Goal: Entertainment & Leisure: Consume media (video, audio)

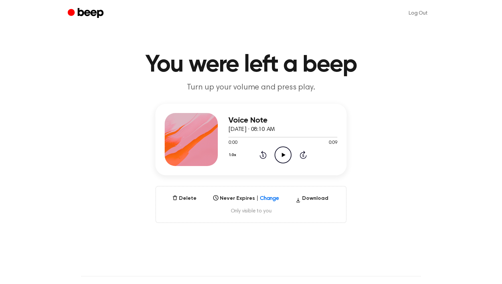
click at [285, 156] on icon "Play Audio" at bounding box center [282, 155] width 17 height 17
click at [285, 157] on icon "Play Audio" at bounding box center [282, 155] width 17 height 17
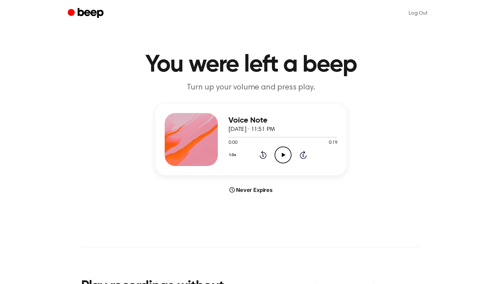
click at [277, 155] on icon "Play Audio" at bounding box center [282, 155] width 17 height 17
click at [283, 151] on icon "Play Audio" at bounding box center [282, 155] width 17 height 17
click at [278, 151] on icon "Play Audio" at bounding box center [282, 155] width 17 height 17
click at [285, 154] on icon "Play Audio" at bounding box center [282, 155] width 17 height 17
click at [288, 158] on icon "Pause Audio" at bounding box center [282, 155] width 17 height 17
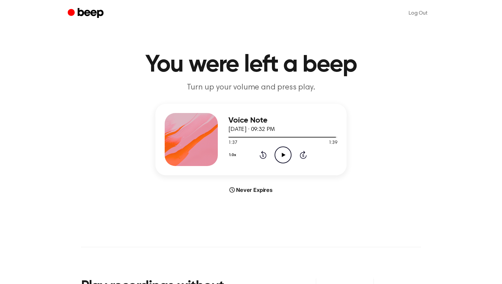
click at [286, 157] on icon "Play Audio" at bounding box center [282, 155] width 17 height 17
click at [279, 149] on icon "Play Audio" at bounding box center [282, 155] width 17 height 17
click at [277, 152] on icon "Play Audio" at bounding box center [282, 155] width 17 height 17
click at [286, 152] on icon "Pause Audio" at bounding box center [282, 155] width 17 height 17
click at [280, 153] on icon "Play Audio" at bounding box center [282, 155] width 17 height 17
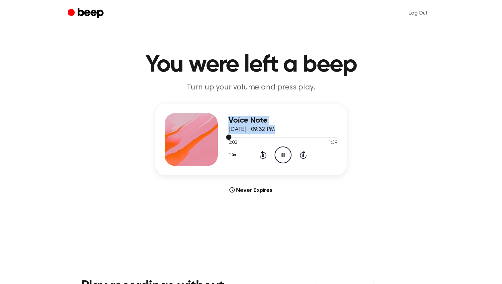
drag, startPoint x: 231, startPoint y: 138, endPoint x: 221, endPoint y: 138, distance: 10.0
click at [221, 138] on div "Voice Note April 15, 2025 · 09:32 PM 0:02 1:39 Your browser does not support th…" at bounding box center [250, 140] width 191 height 72
click at [286, 154] on icon "Pause Audio" at bounding box center [282, 155] width 17 height 17
drag, startPoint x: 231, startPoint y: 136, endPoint x: 225, endPoint y: 136, distance: 6.0
click at [225, 136] on div "Voice Note April 15, 2025 · 09:32 PM 0:03 1:39 Your browser does not support th…" at bounding box center [250, 140] width 191 height 72
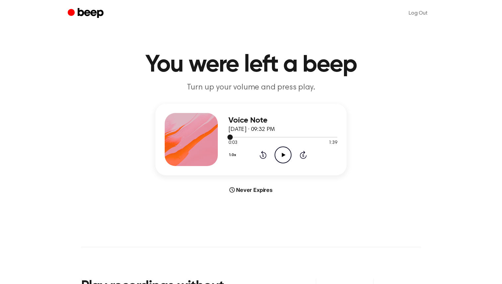
click at [230, 137] on span at bounding box center [229, 137] width 5 height 5
drag, startPoint x: 230, startPoint y: 137, endPoint x: 222, endPoint y: 137, distance: 7.3
click at [222, 137] on div "Voice Note April 15, 2025 · 09:32 PM 0:01 1:39 Your browser does not support th…" at bounding box center [250, 140] width 191 height 72
drag, startPoint x: 229, startPoint y: 137, endPoint x: 220, endPoint y: 137, distance: 9.6
click at [220, 137] on div "Voice Note April 15, 2025 · 09:32 PM 0:01 1:39 Your browser does not support th…" at bounding box center [250, 140] width 191 height 72
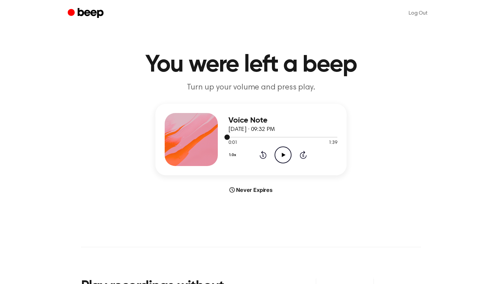
drag, startPoint x: 229, startPoint y: 136, endPoint x: 220, endPoint y: 136, distance: 8.3
click at [224, 136] on div "Voice Note April 15, 2025 · 09:32 PM 0:01 1:39 Your browser does not support th…" at bounding box center [250, 140] width 191 height 72
click at [275, 154] on icon "Play Audio" at bounding box center [282, 155] width 17 height 17
drag, startPoint x: 229, startPoint y: 135, endPoint x: 221, endPoint y: 135, distance: 8.0
click at [222, 135] on div "Voice Note April 15, 2025 · 09:32 PM 0:02 1:39 Your browser does not support th…" at bounding box center [250, 140] width 191 height 72
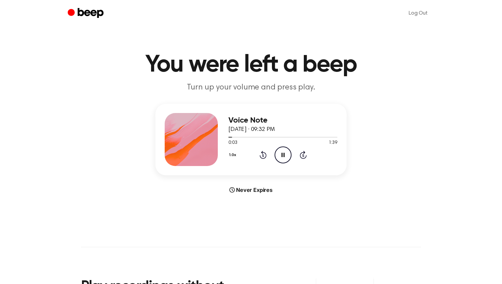
click at [261, 158] on icon at bounding box center [262, 155] width 7 height 8
click at [278, 153] on icon "Pause Audio" at bounding box center [282, 155] width 17 height 17
click at [265, 154] on icon at bounding box center [262, 155] width 7 height 8
click at [280, 149] on icon "Play Audio" at bounding box center [282, 155] width 17 height 17
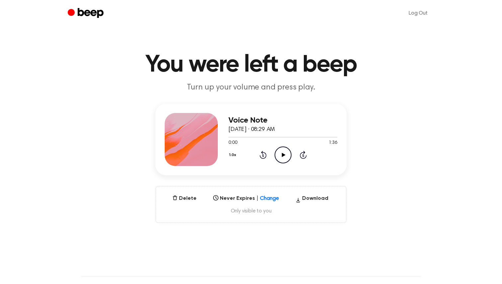
click at [279, 158] on icon "Play Audio" at bounding box center [282, 155] width 17 height 17
click at [286, 156] on icon "Play Audio" at bounding box center [282, 155] width 17 height 17
click at [285, 153] on icon "Pause Audio" at bounding box center [282, 155] width 17 height 17
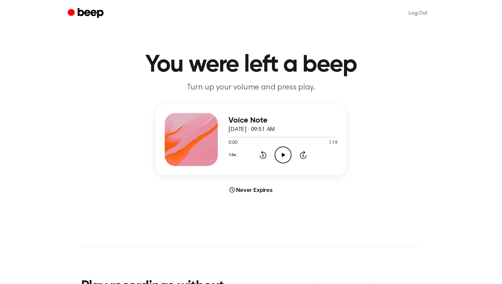
click at [282, 157] on icon "Play Audio" at bounding box center [282, 155] width 17 height 17
click at [280, 161] on icon "Play Audio" at bounding box center [282, 155] width 17 height 17
